Goal: Information Seeking & Learning: Learn about a topic

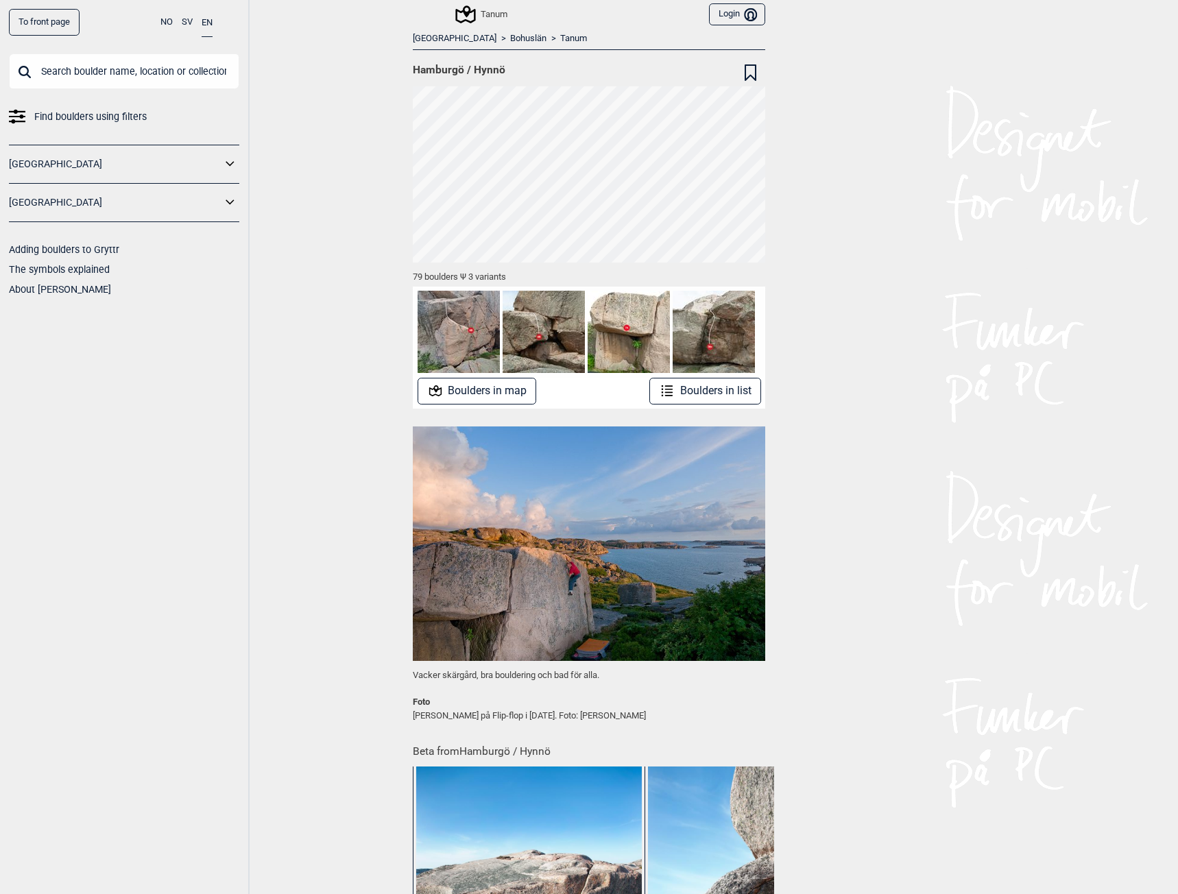
click at [248, 325] on div "To front page NO SV EN Find boulders using filters Norge Sverige Adding boulder…" at bounding box center [125, 447] width 250 height 894
click at [702, 397] on button "Boulders in list" at bounding box center [706, 391] width 112 height 27
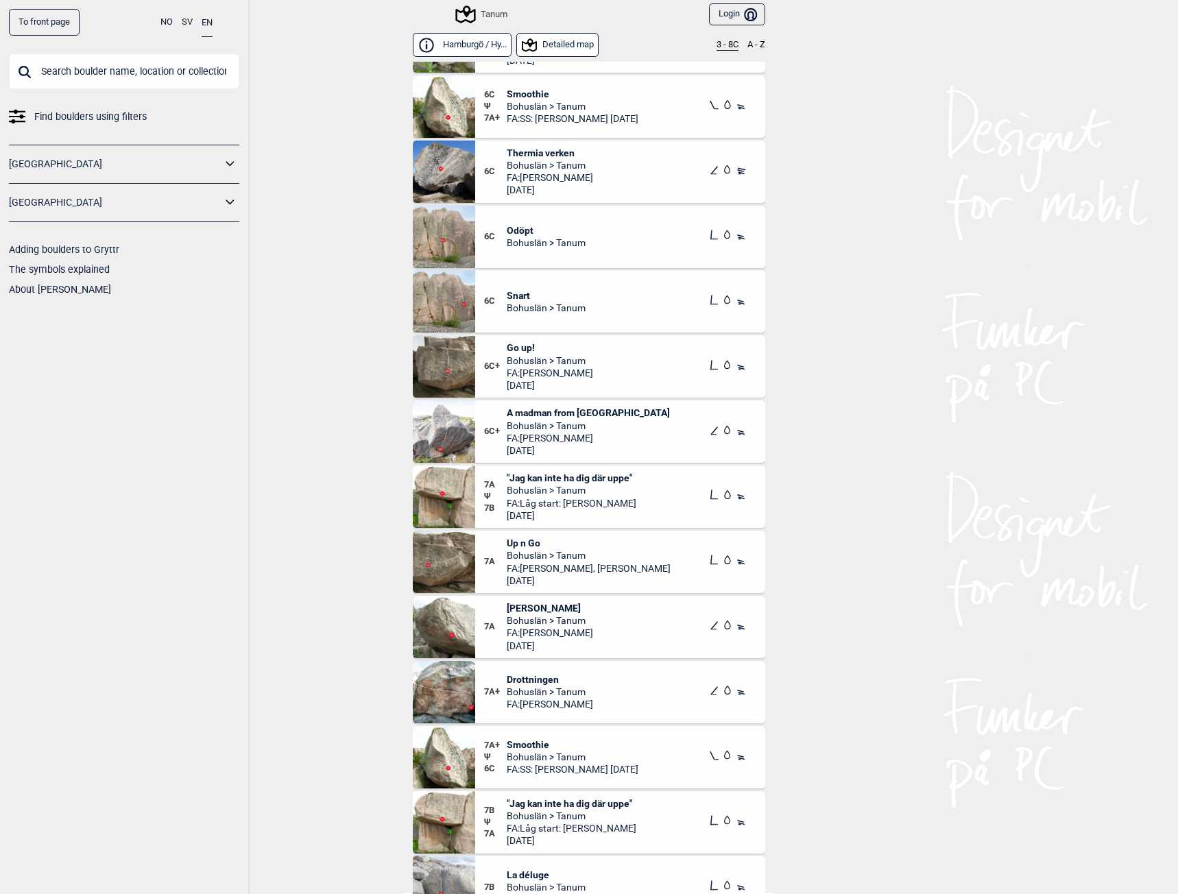
scroll to position [4115, 0]
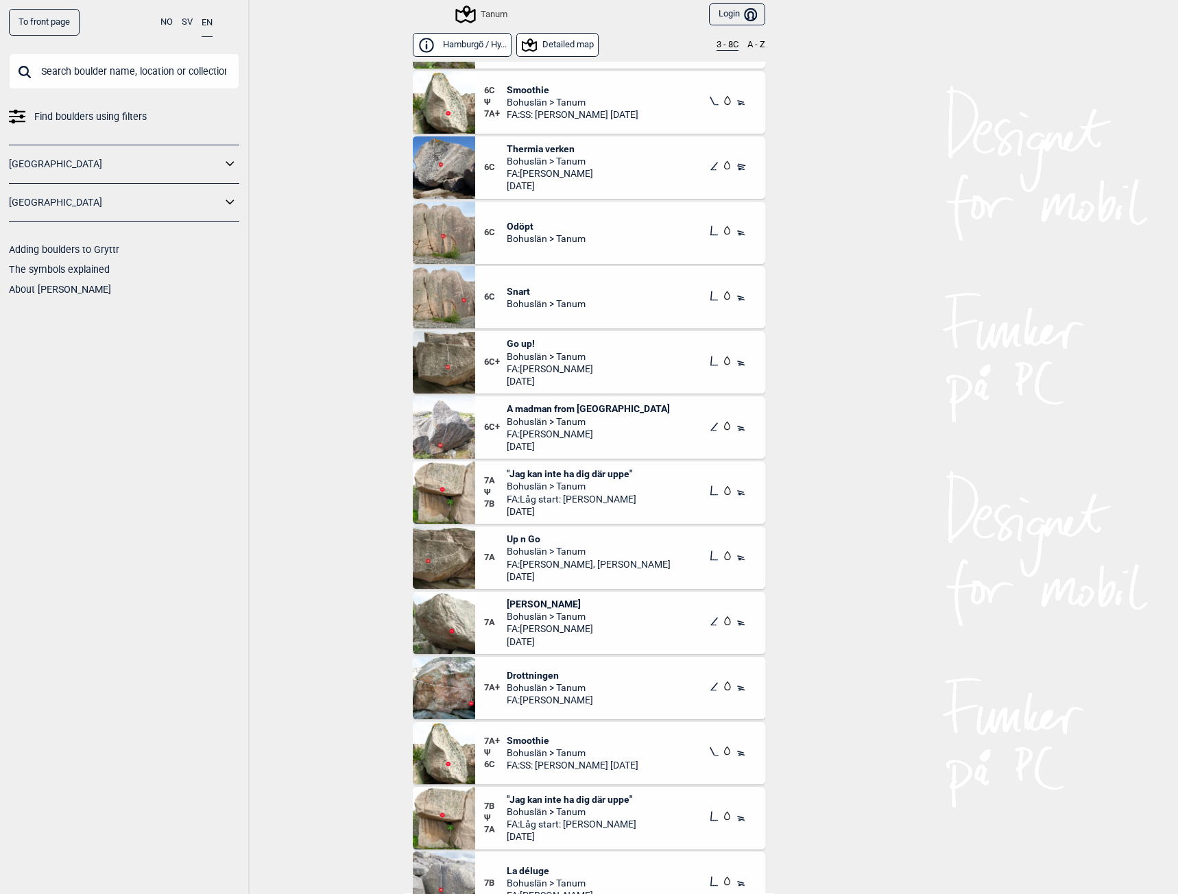
click at [438, 508] on img at bounding box center [444, 493] width 62 height 62
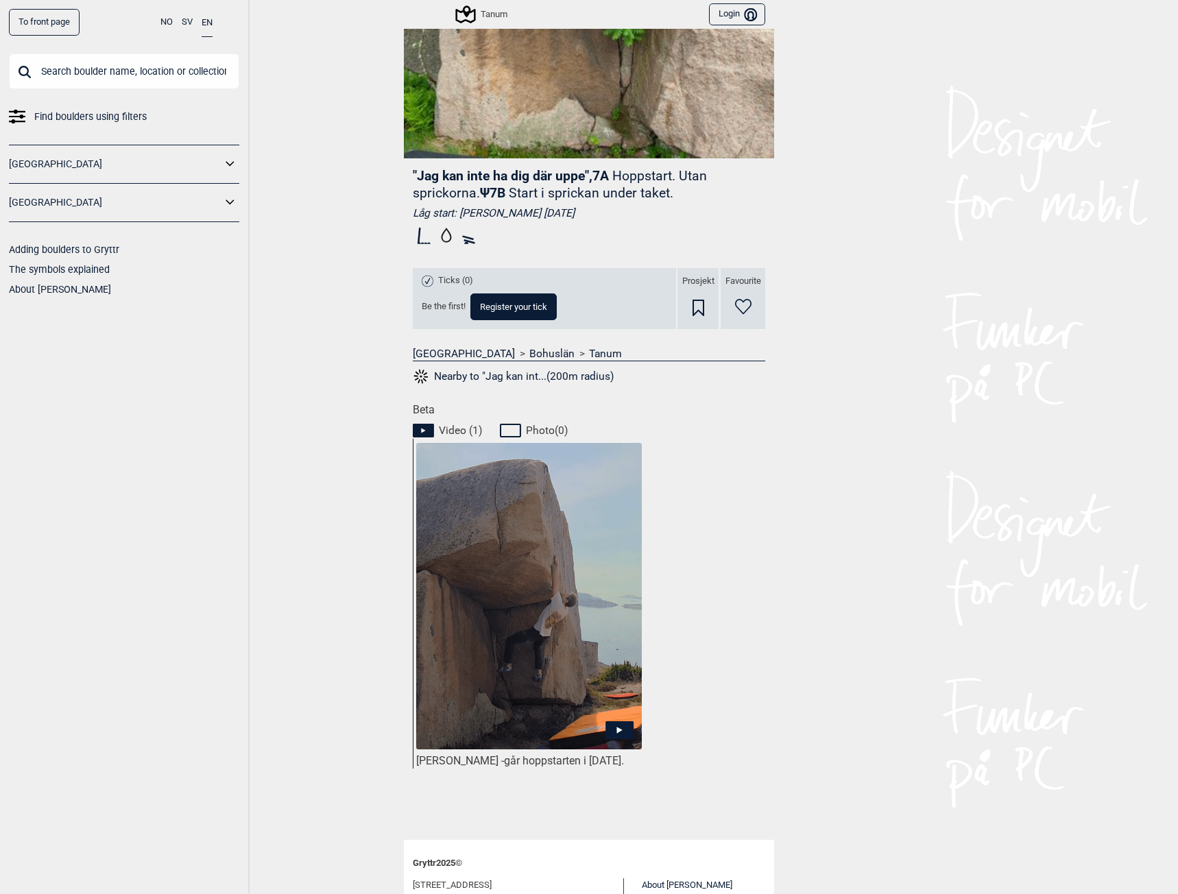
scroll to position [274, 0]
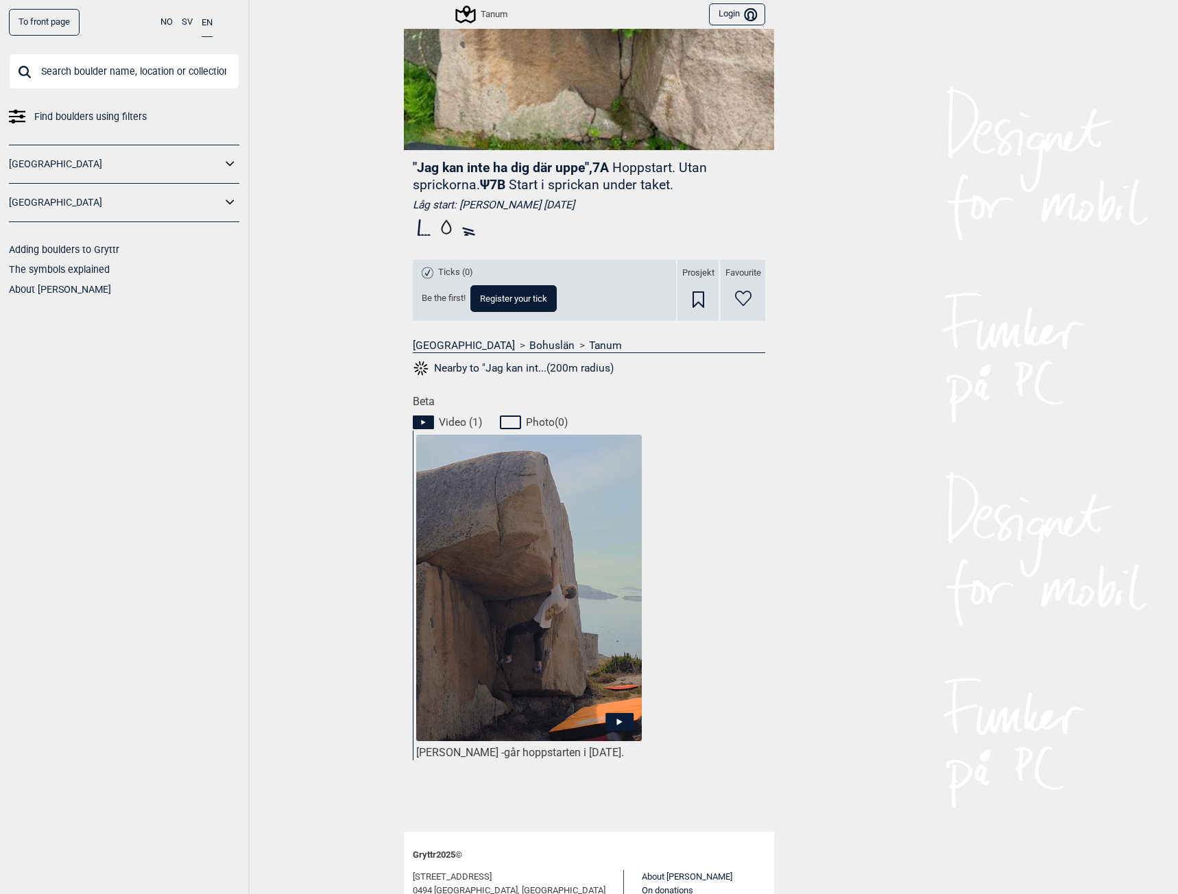
click at [493, 554] on img at bounding box center [529, 589] width 226 height 308
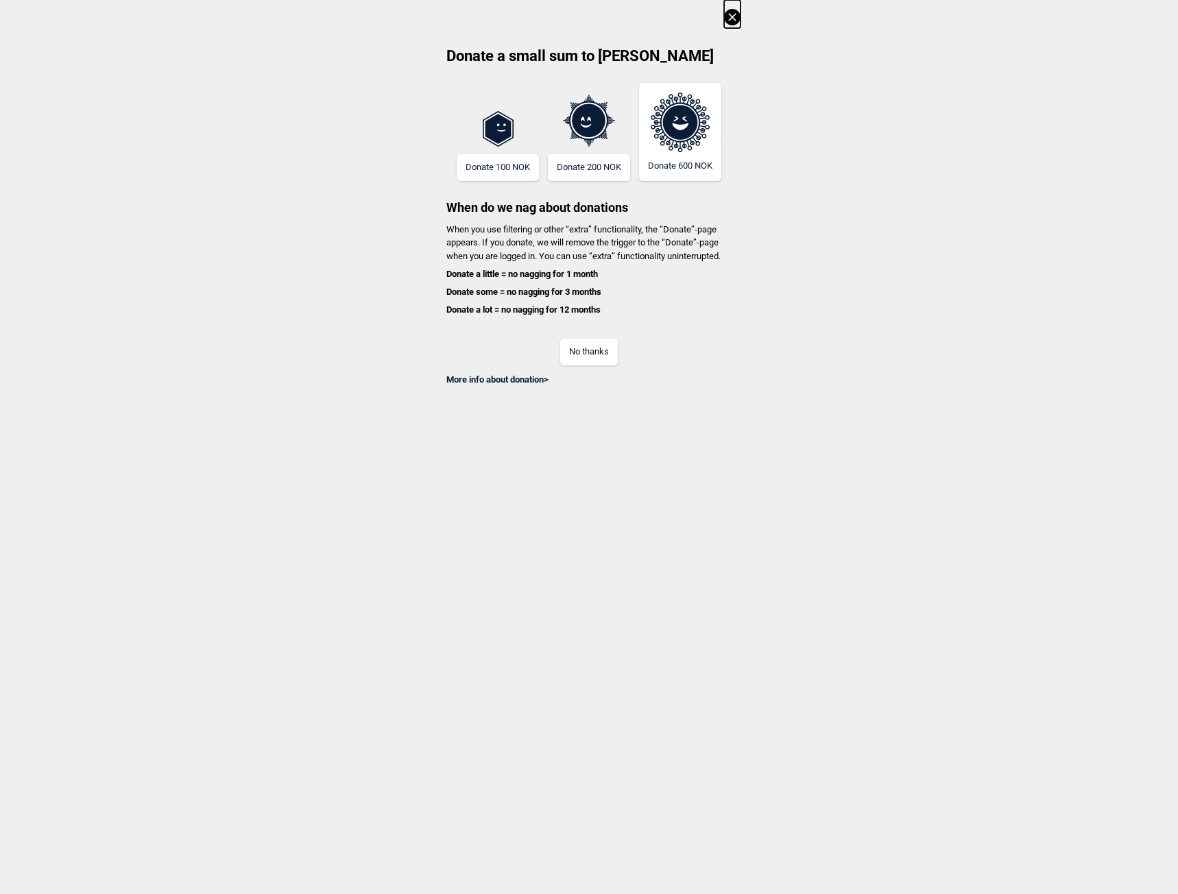
click at [585, 344] on button "No thanks" at bounding box center [589, 352] width 58 height 27
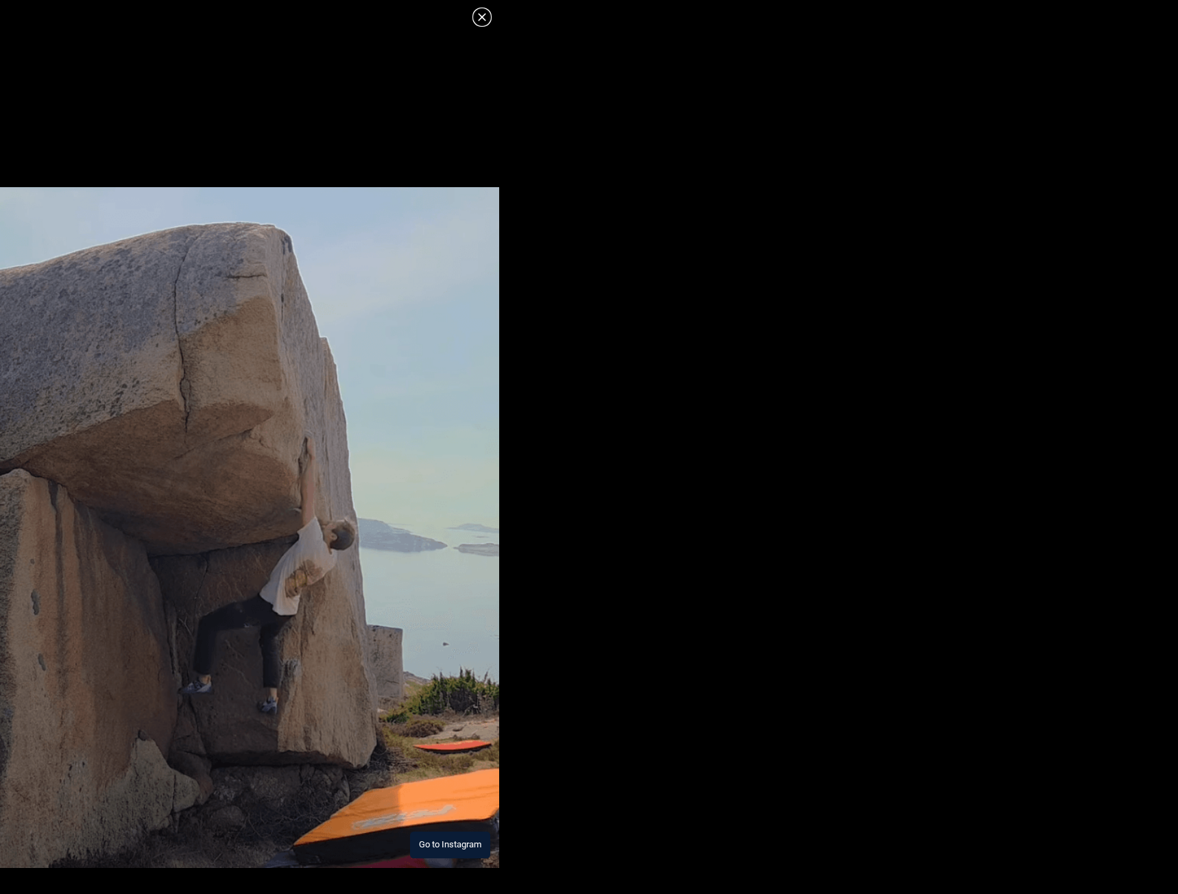
click at [477, 844] on button "Go to Instagram" at bounding box center [450, 845] width 80 height 27
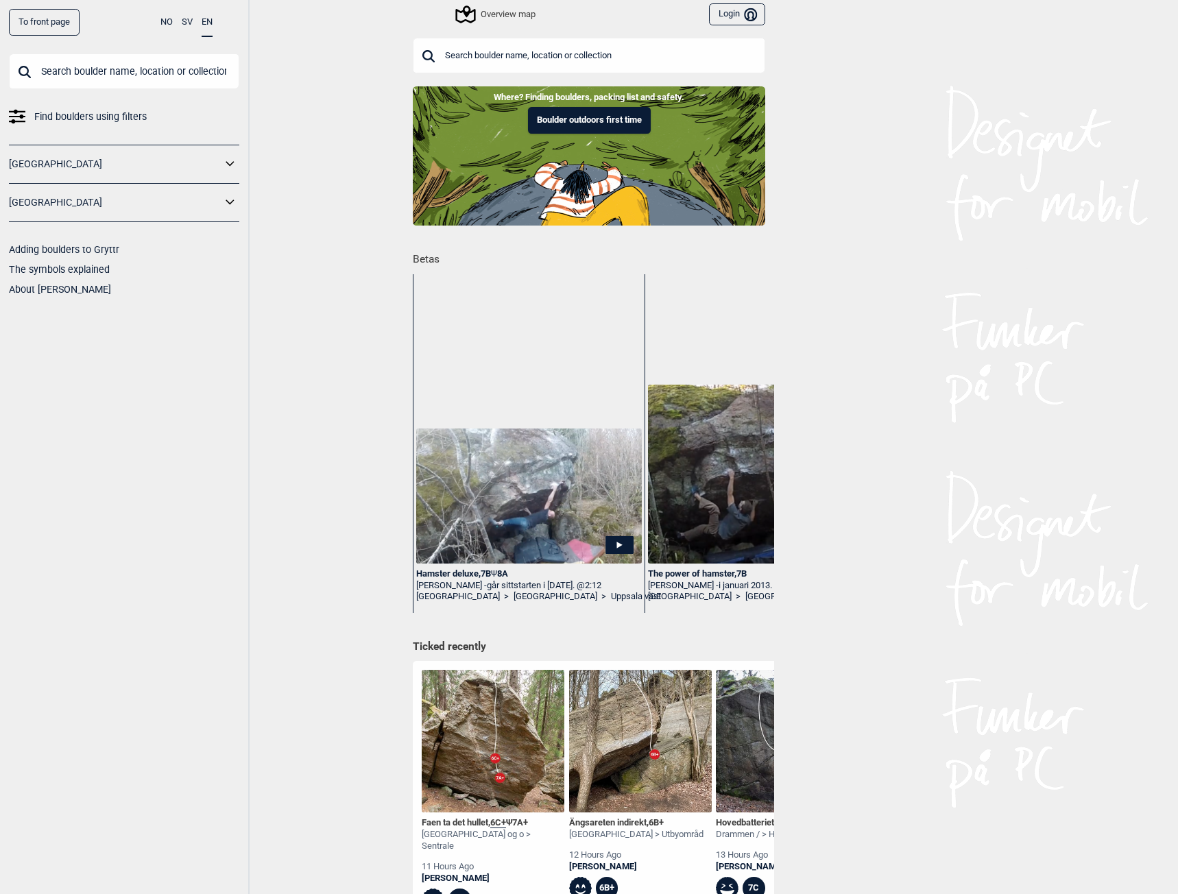
click at [506, 21] on div "Overview map" at bounding box center [496, 14] width 78 height 16
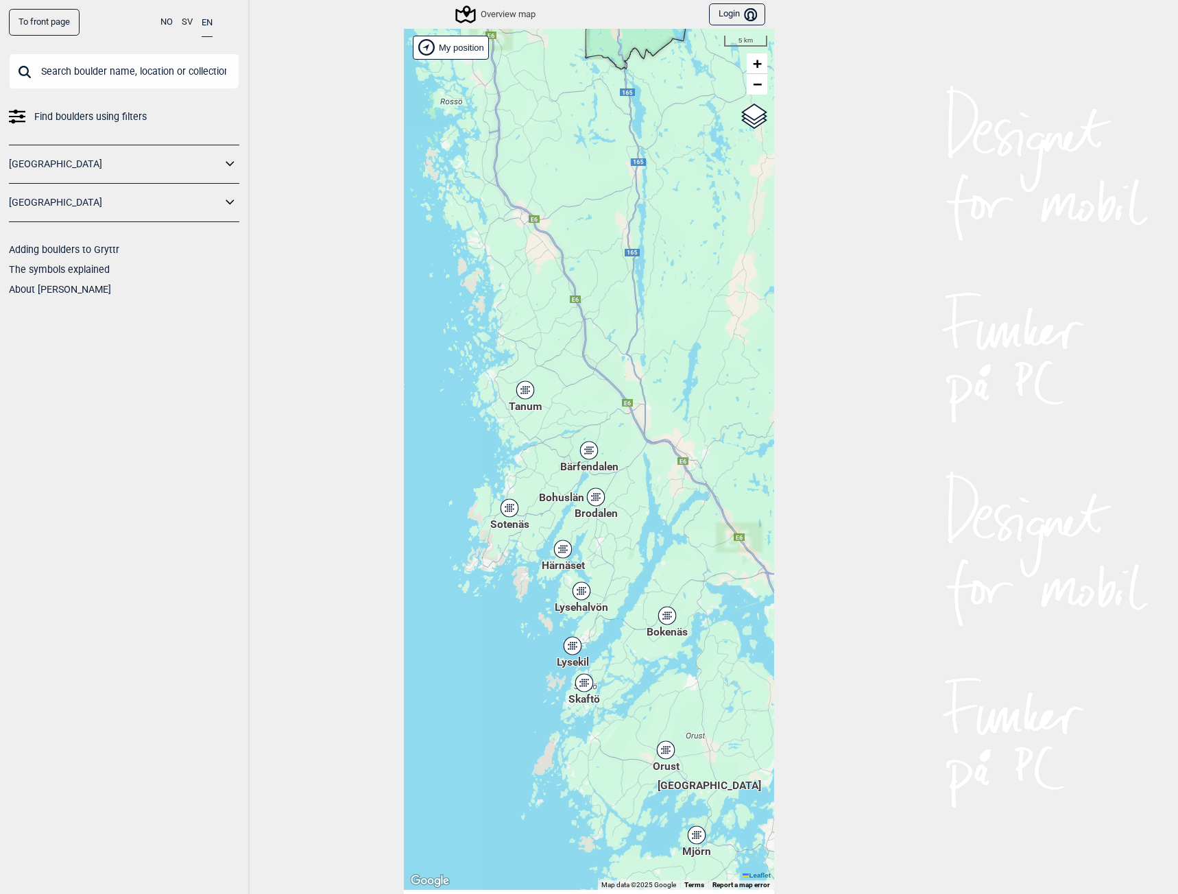
drag, startPoint x: 486, startPoint y: 432, endPoint x: 508, endPoint y: 461, distance: 36.2
click at [508, 461] on div "Hallingdal Stange [GEOGRAPHIC_DATA] syd [GEOGRAPHIC_DATA] og omegn [GEOGRAPHIC_…" at bounding box center [589, 459] width 370 height 861
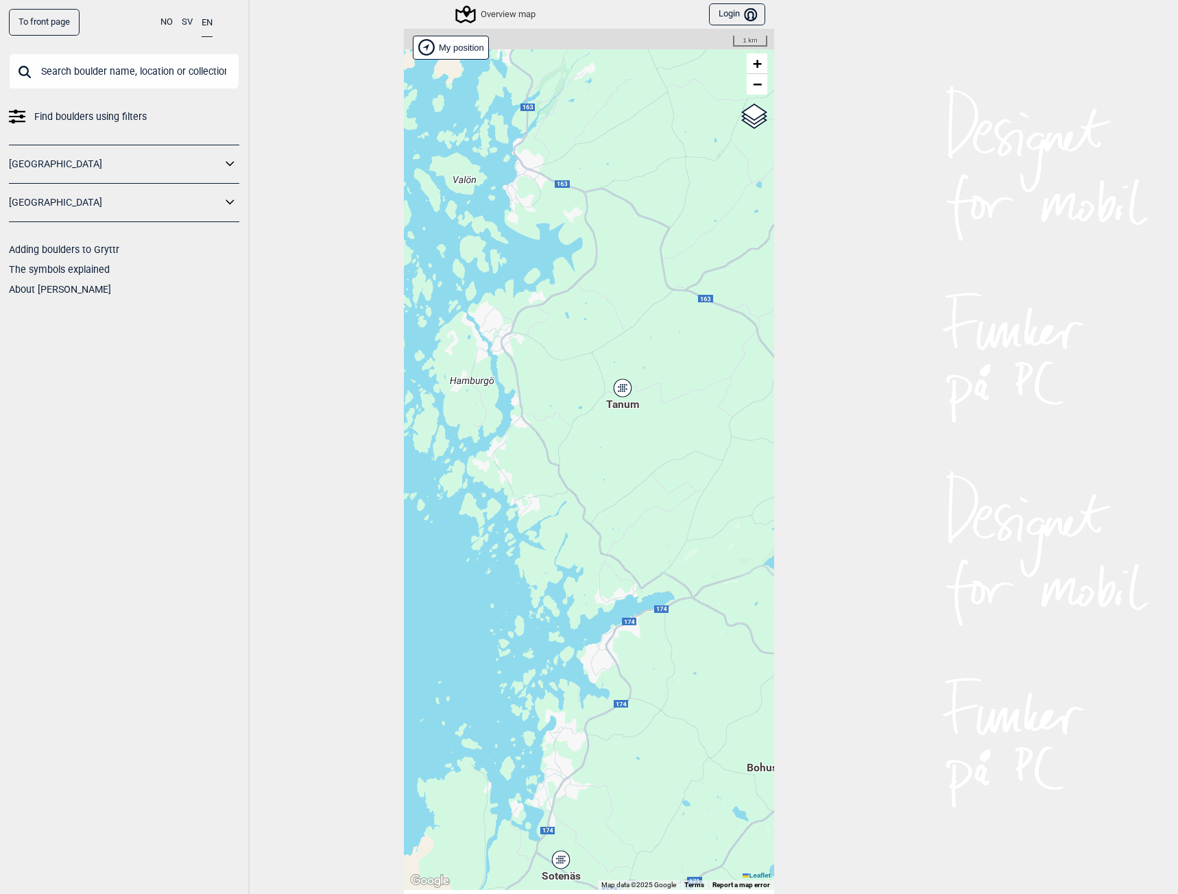
drag, startPoint x: 501, startPoint y: 374, endPoint x: 521, endPoint y: 525, distance: 152.3
click at [521, 525] on div "Hallingdal Stange [GEOGRAPHIC_DATA] syd [GEOGRAPHIC_DATA] og omegn [GEOGRAPHIC_…" at bounding box center [589, 459] width 370 height 861
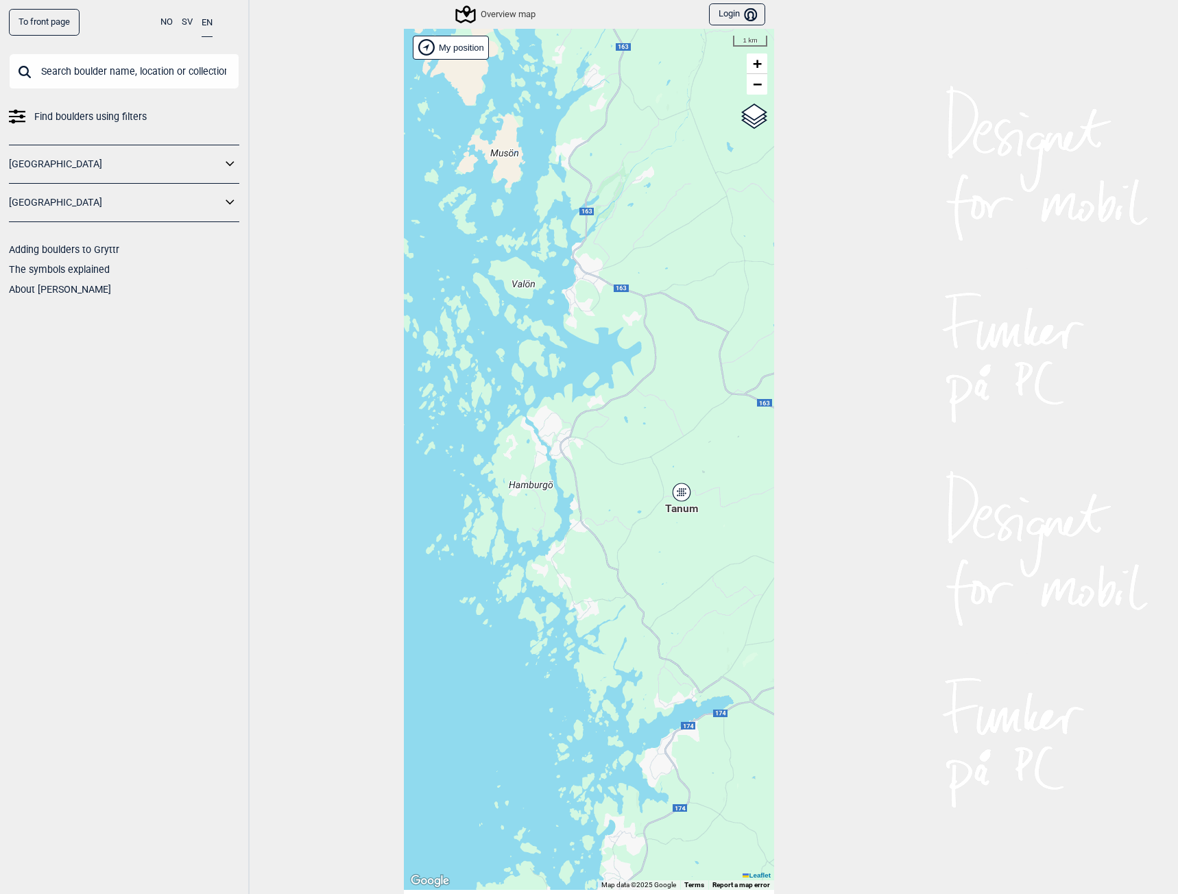
drag, startPoint x: 511, startPoint y: 422, endPoint x: 564, endPoint y: 519, distance: 110.8
click at [564, 519] on div "Hallingdal Stange [GEOGRAPHIC_DATA] syd [GEOGRAPHIC_DATA] og omegn [GEOGRAPHIC_…" at bounding box center [589, 459] width 370 height 861
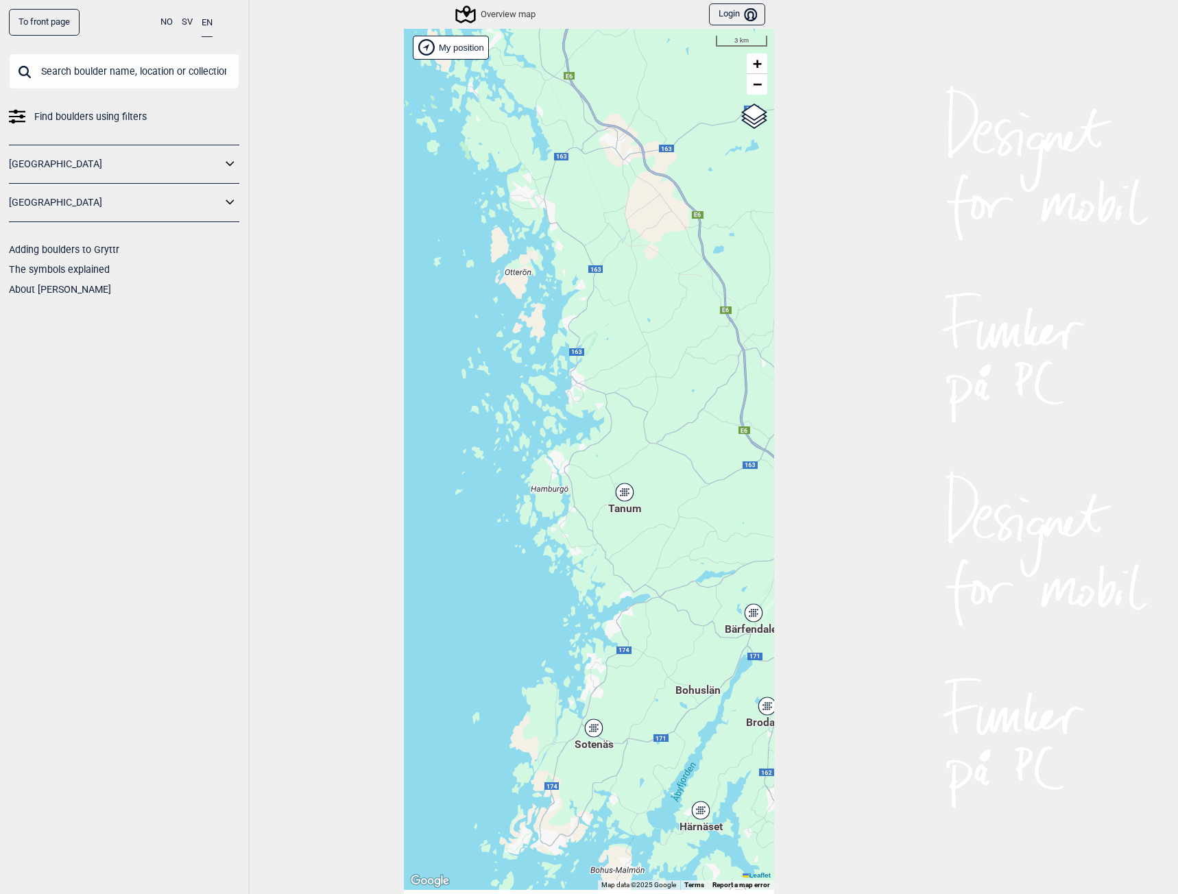
click at [618, 497] on icon at bounding box center [624, 493] width 17 height 18
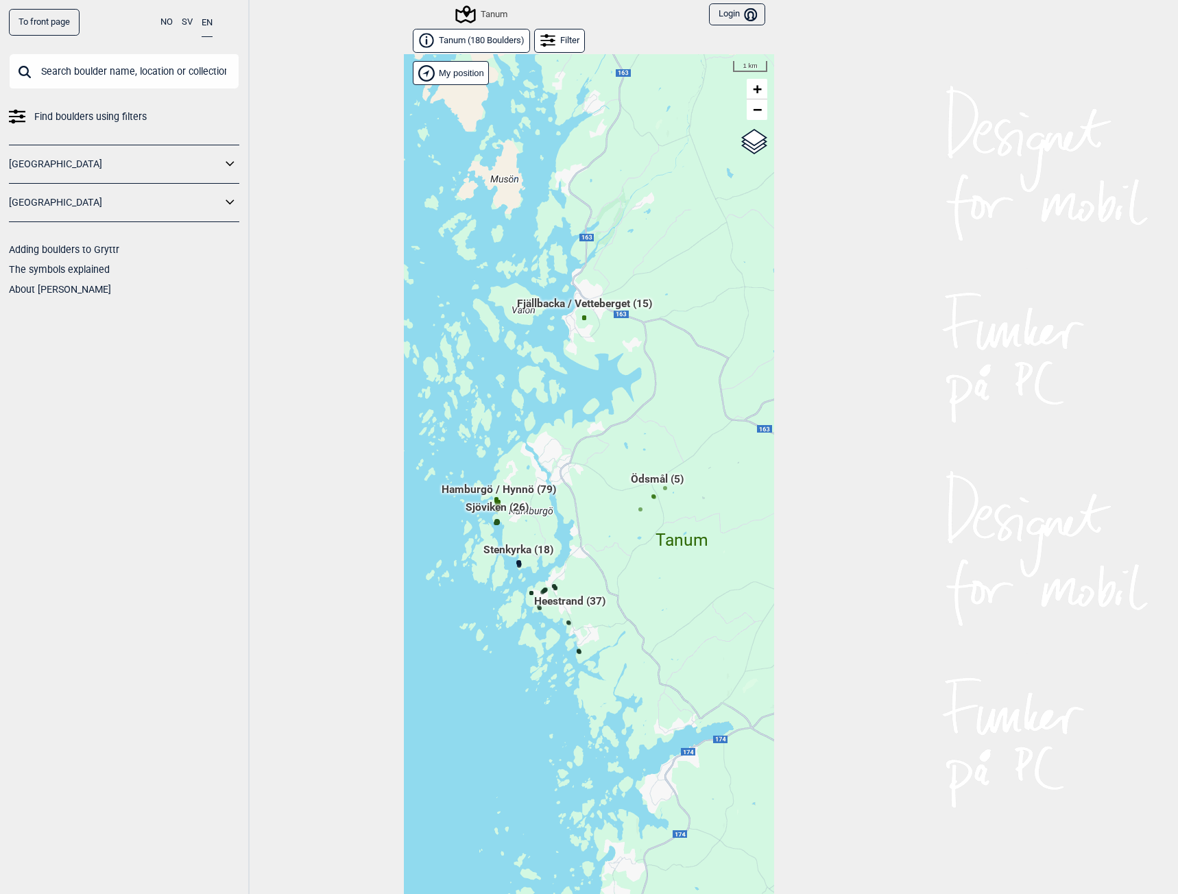
scroll to position [21, 0]
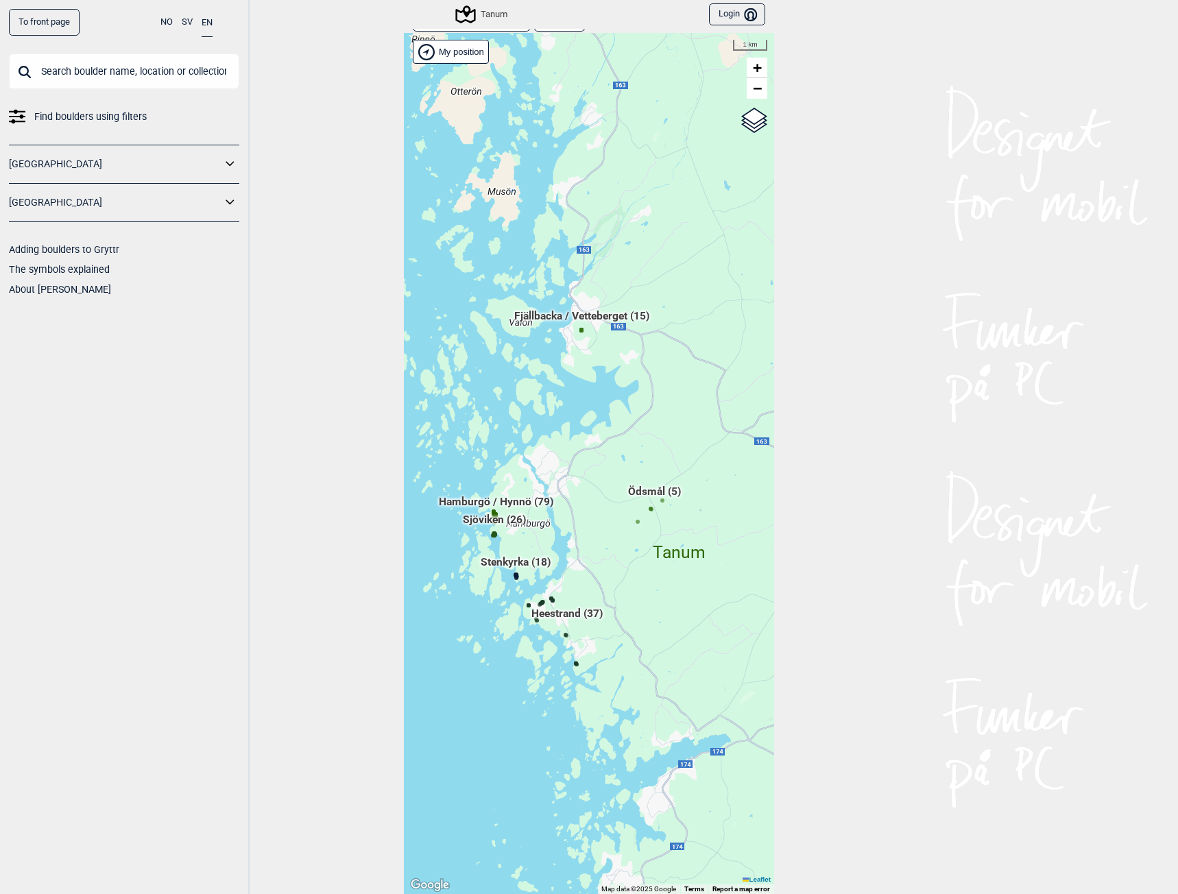
drag, startPoint x: 579, startPoint y: 449, endPoint x: 576, endPoint y: 484, distance: 34.4
click at [576, 484] on div "Hallingdal Stange [GEOGRAPHIC_DATA] syd [GEOGRAPHIC_DATA] og omegn [GEOGRAPHIC_…" at bounding box center [589, 463] width 370 height 861
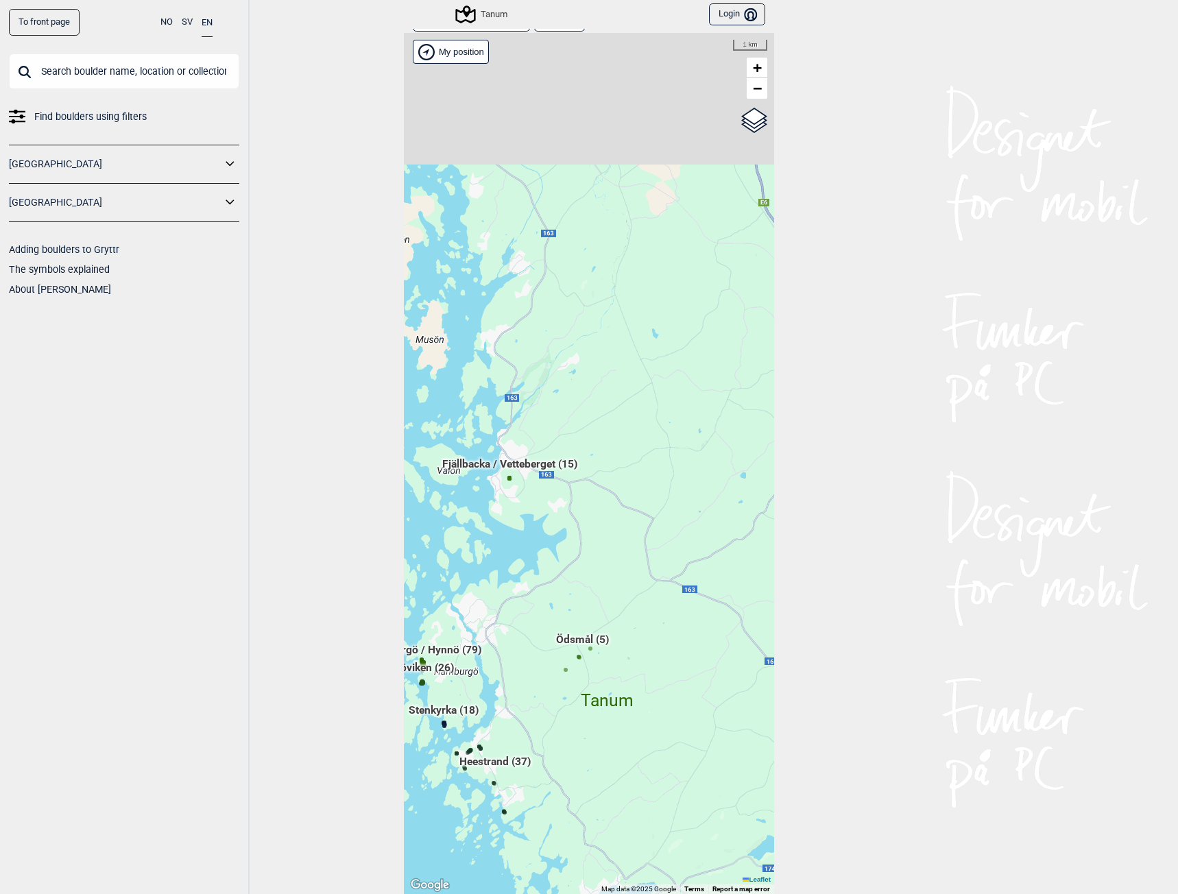
drag, startPoint x: 575, startPoint y: 467, endPoint x: 526, endPoint y: 545, distance: 91.5
click at [526, 545] on div "Hallingdal Stange [GEOGRAPHIC_DATA] syd [GEOGRAPHIC_DATA] og omegn [GEOGRAPHIC_…" at bounding box center [589, 463] width 370 height 861
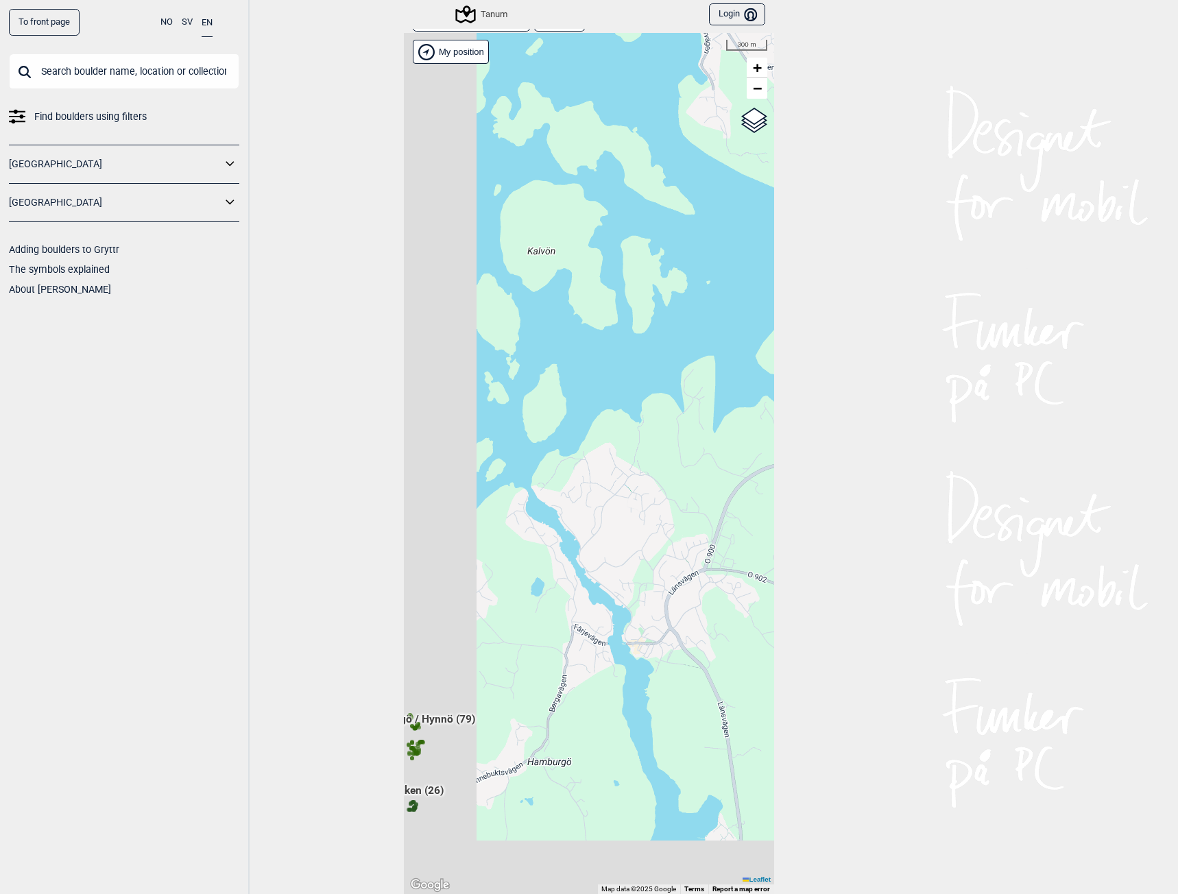
drag, startPoint x: 548, startPoint y: 600, endPoint x: 723, endPoint y: 425, distance: 247.3
click at [723, 426] on div "Hallingdal Stange [GEOGRAPHIC_DATA] syd [GEOGRAPHIC_DATA] og omegn [GEOGRAPHIC_…" at bounding box center [589, 463] width 370 height 861
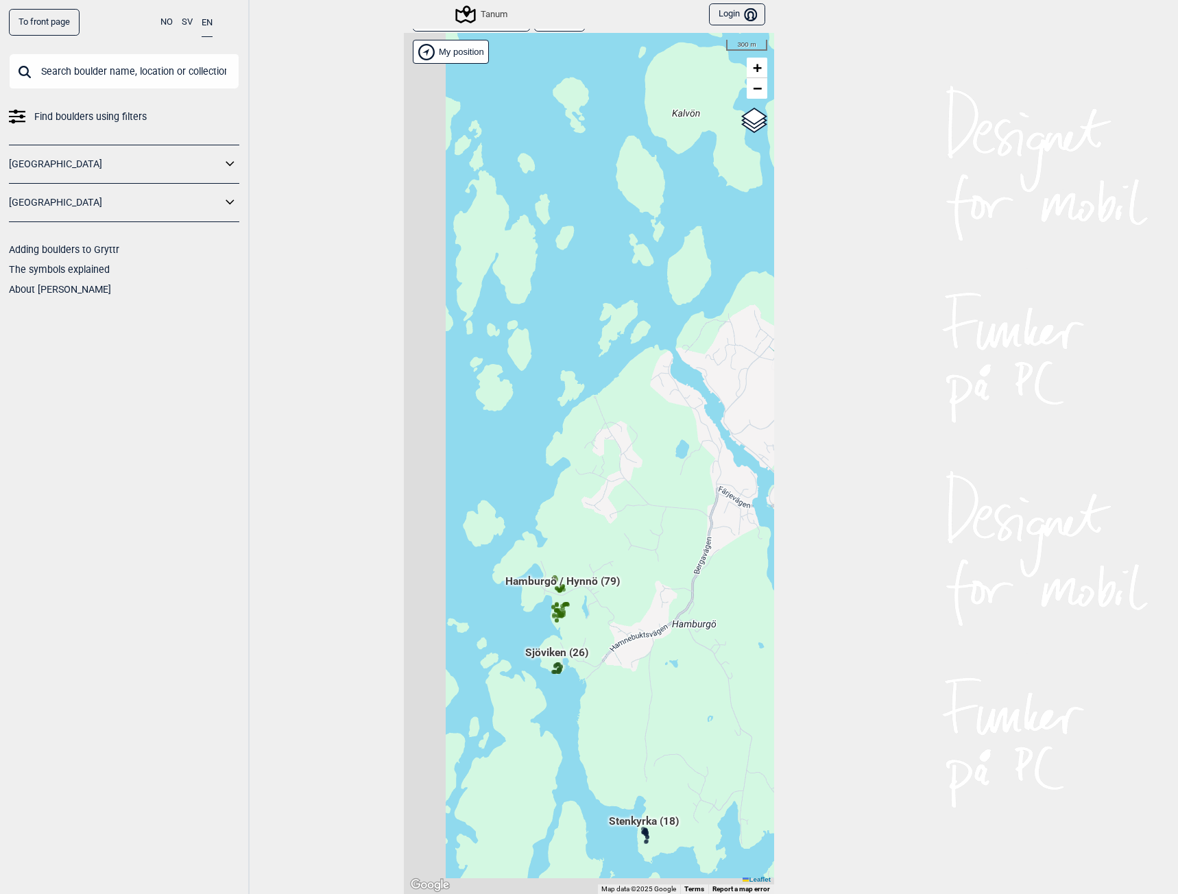
drag, startPoint x: 611, startPoint y: 550, endPoint x: 751, endPoint y: 427, distance: 186.6
click at [751, 427] on div "Hallingdal Stange [GEOGRAPHIC_DATA] syd [GEOGRAPHIC_DATA] og omegn [GEOGRAPHIC_…" at bounding box center [589, 463] width 370 height 861
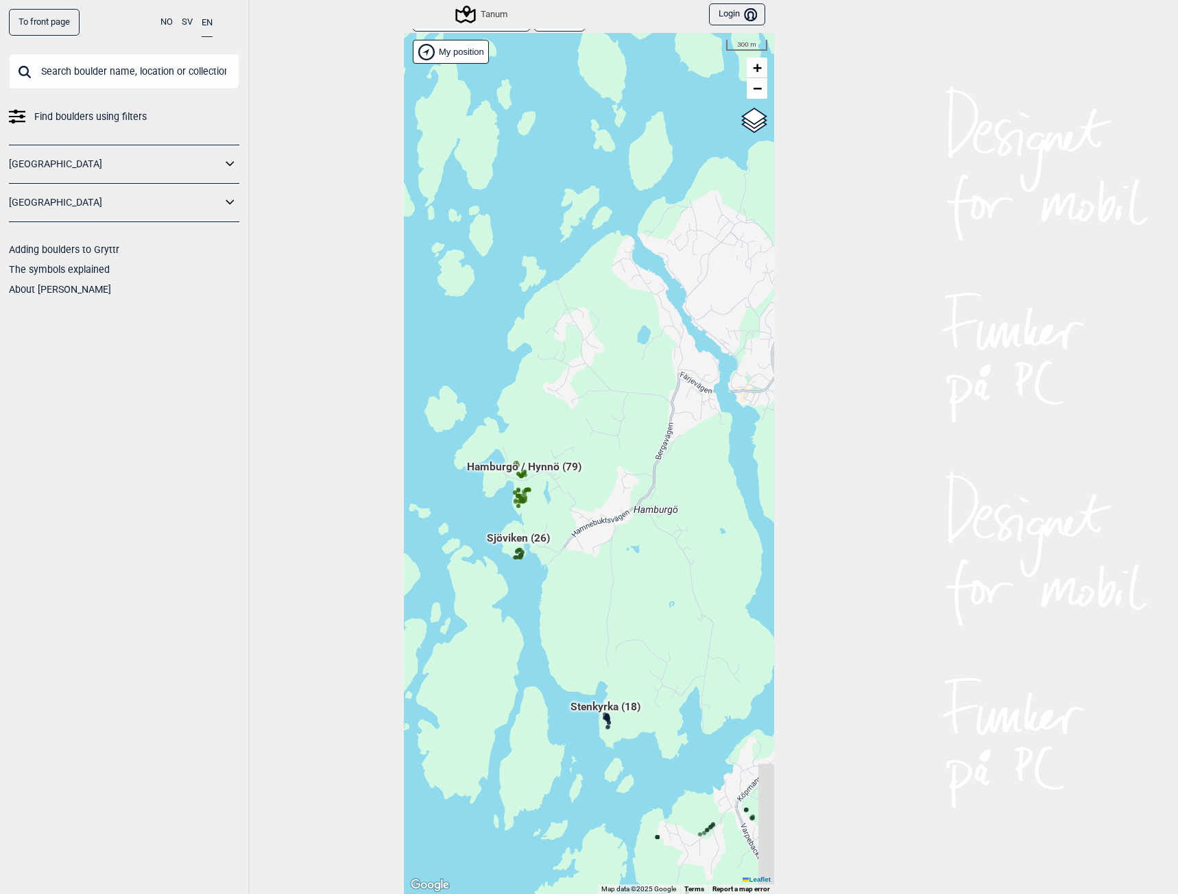
drag, startPoint x: 631, startPoint y: 571, endPoint x: 591, endPoint y: 457, distance: 120.0
click at [591, 457] on div "Hallingdal Stange [GEOGRAPHIC_DATA] syd [GEOGRAPHIC_DATA] og omegn [GEOGRAPHIC_…" at bounding box center [589, 463] width 370 height 861
click at [532, 468] on span "Hamburgö / Hynnö (79)" at bounding box center [523, 473] width 115 height 26
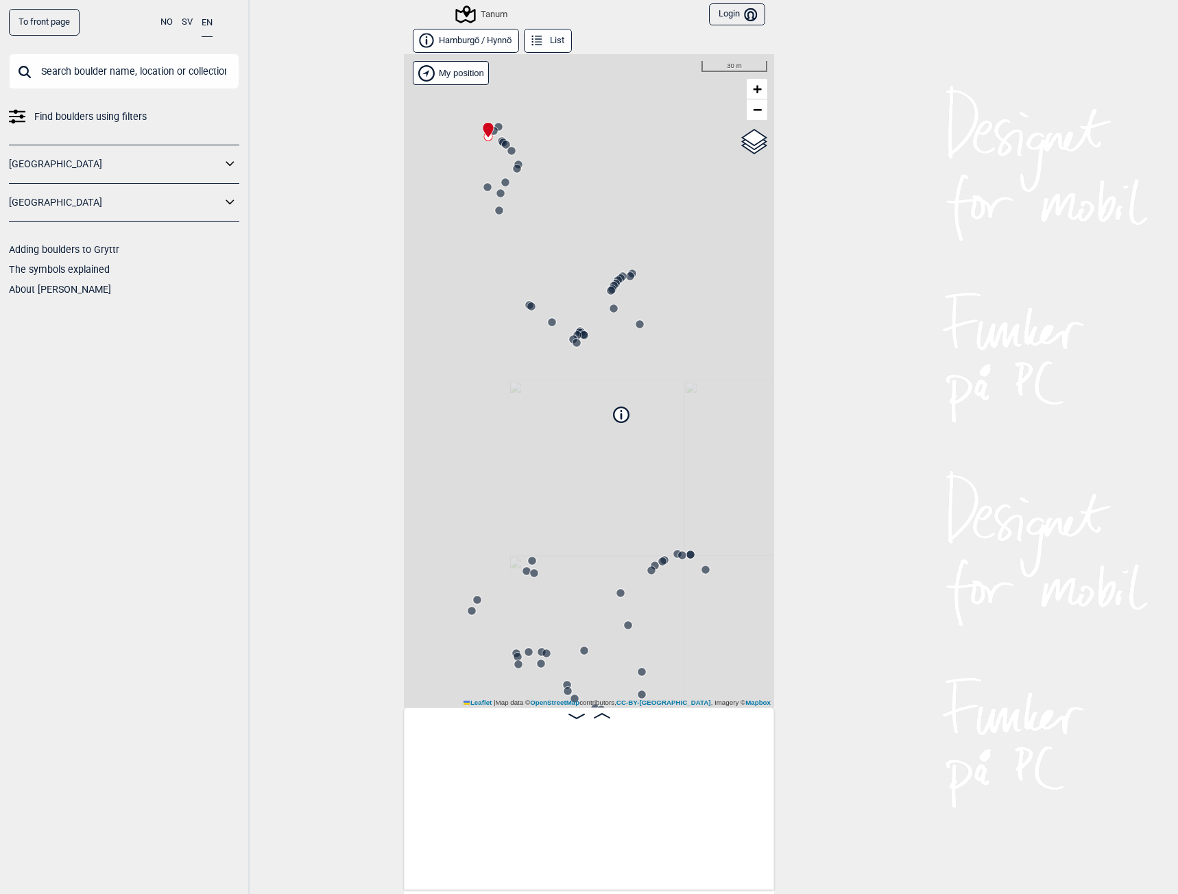
scroll to position [0, 108]
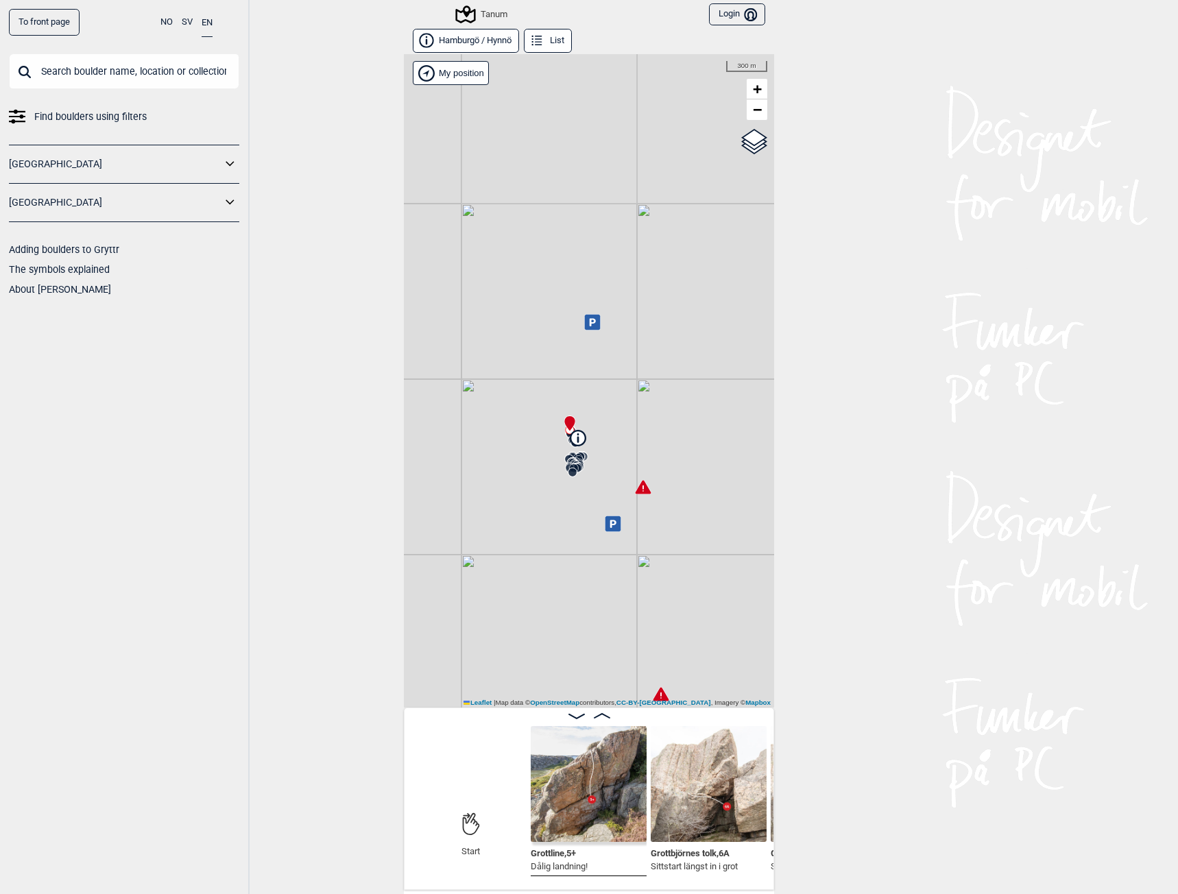
drag, startPoint x: 675, startPoint y: 356, endPoint x: 611, endPoint y: 391, distance: 72.7
click at [611, 391] on div "Tanum" at bounding box center [589, 381] width 370 height 654
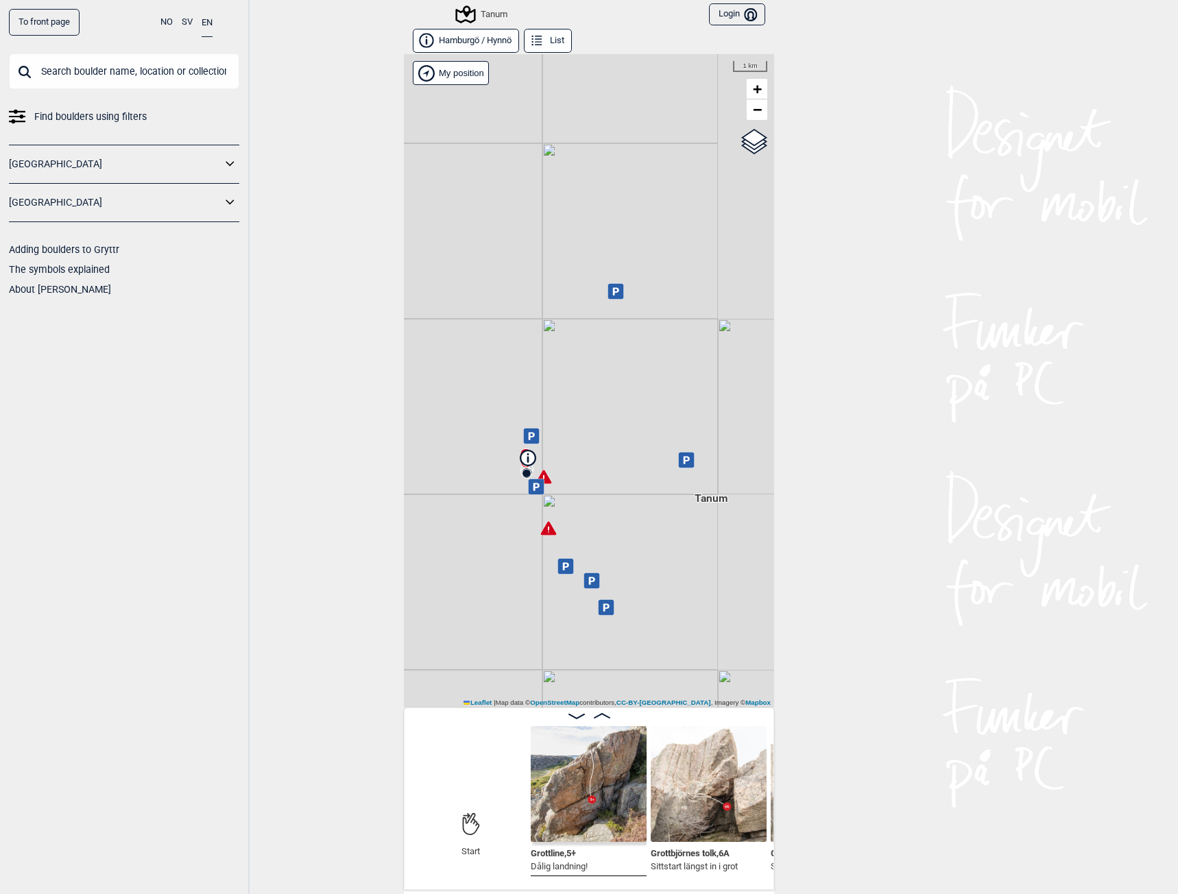
drag, startPoint x: 661, startPoint y: 359, endPoint x: 588, endPoint y: 423, distance: 97.7
click at [588, 423] on div "Tanum" at bounding box center [589, 381] width 370 height 654
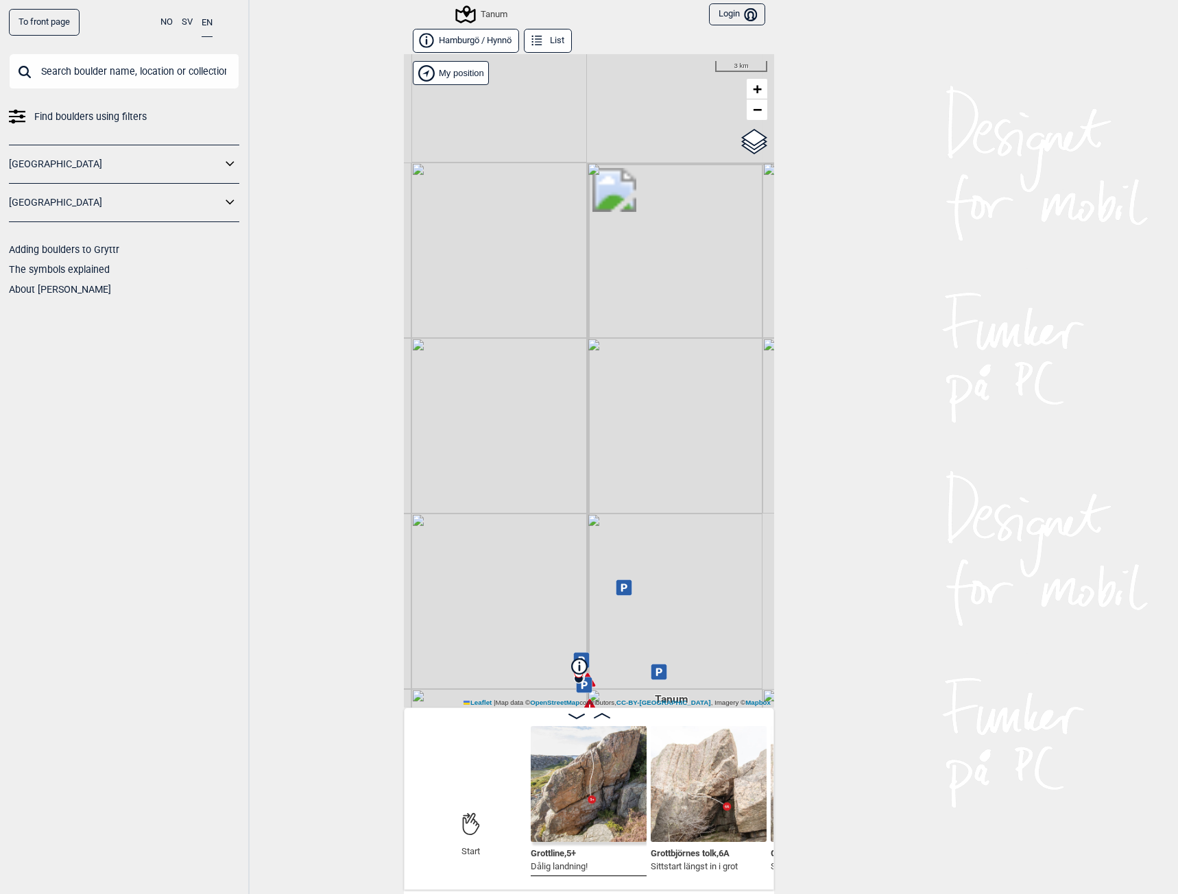
drag, startPoint x: 592, startPoint y: 342, endPoint x: 595, endPoint y: 540, distance: 198.9
click at [595, 540] on div "Tanum" at bounding box center [589, 381] width 370 height 654
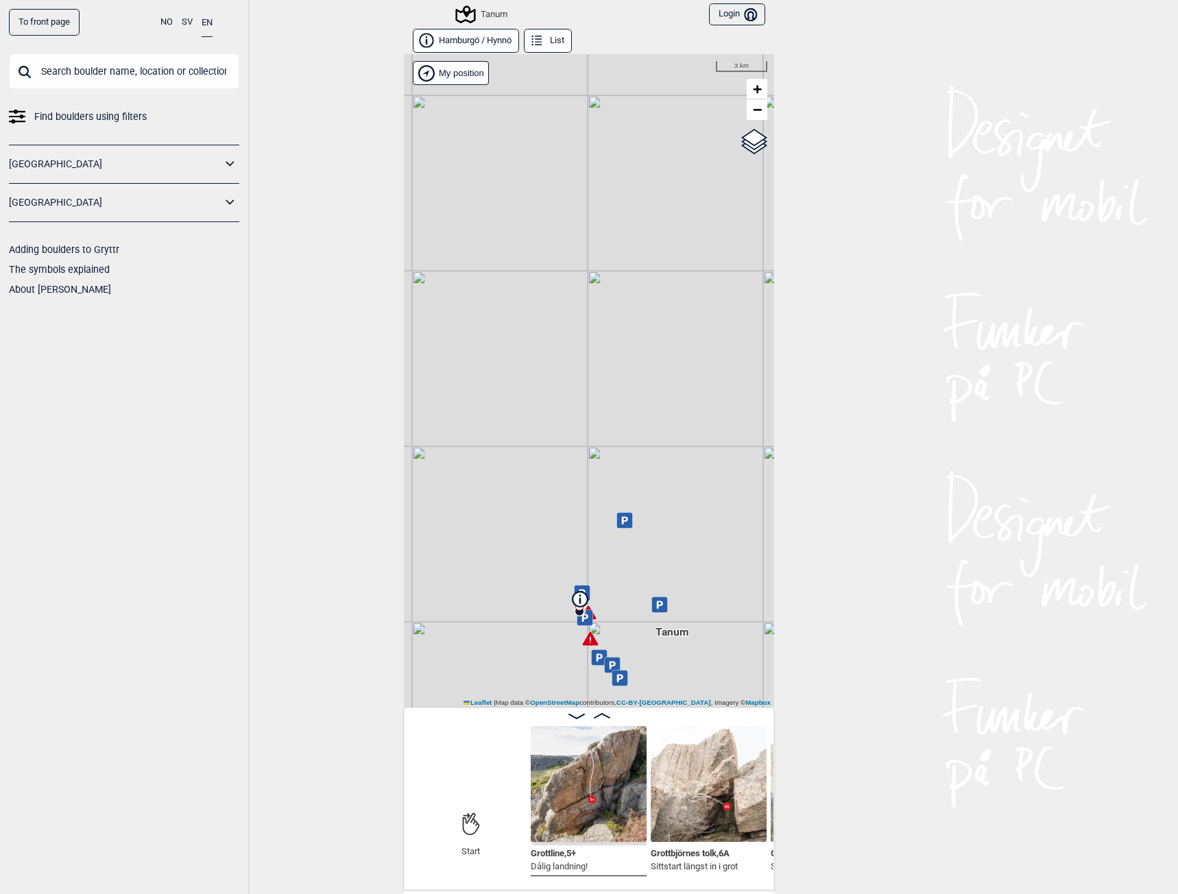
drag, startPoint x: 571, startPoint y: 368, endPoint x: 571, endPoint y: 298, distance: 70.0
click at [571, 299] on div "Tanum" at bounding box center [589, 381] width 370 height 654
